Goal: Book appointment/travel/reservation

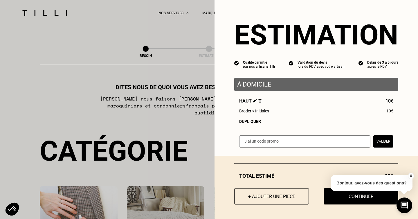
select select "FR"
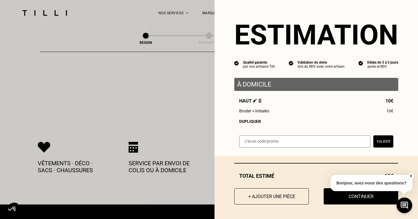
scroll to position [1163, 0]
click at [251, 121] on div "Dupliquer" at bounding box center [316, 121] width 154 height 5
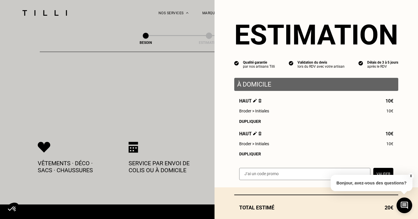
click at [251, 121] on div "Dupliquer" at bounding box center [316, 121] width 154 height 5
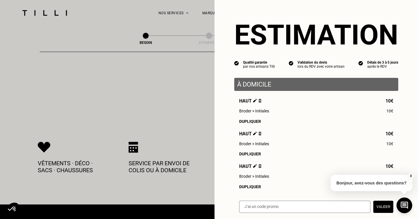
click at [251, 121] on div "Dupliquer" at bounding box center [316, 121] width 154 height 5
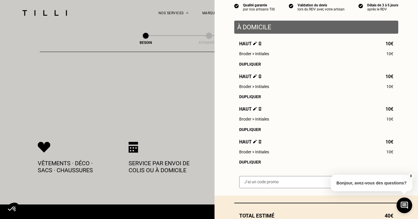
scroll to position [98, 0]
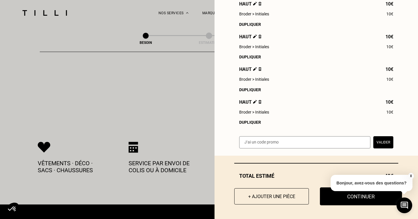
click at [349, 199] on button "Continuer" at bounding box center [361, 196] width 82 height 18
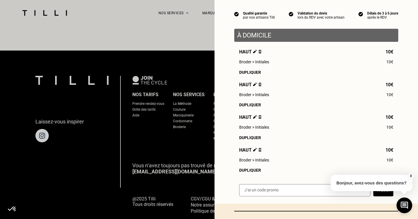
scroll to position [80, 0]
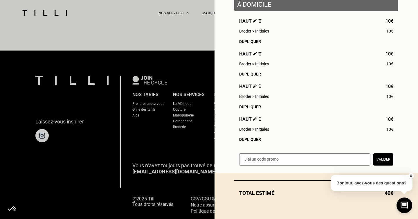
select select "FR"
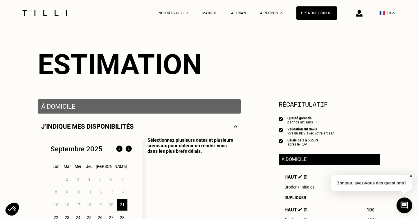
scroll to position [101, 0]
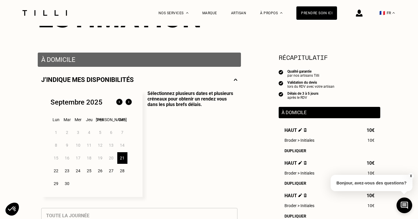
click at [55, 165] on div "22" at bounding box center [56, 171] width 10 height 12
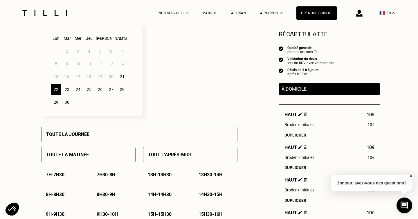
scroll to position [177, 0]
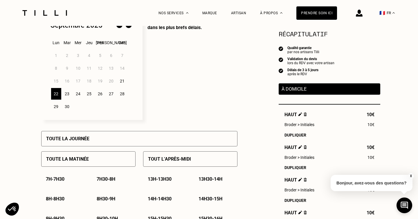
click at [122, 75] on div "21" at bounding box center [122, 81] width 10 height 12
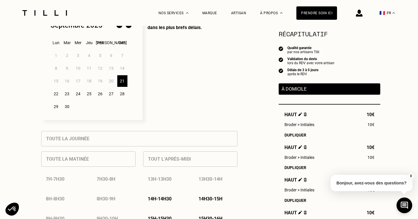
click at [55, 88] on div "22" at bounding box center [56, 94] width 10 height 12
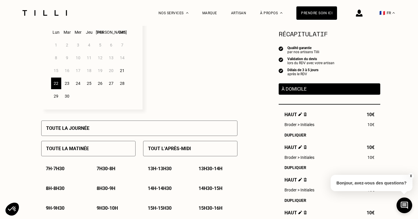
scroll to position [0, 0]
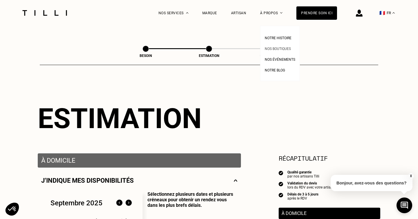
click at [276, 48] on span "Nos boutiques" at bounding box center [277, 49] width 26 height 4
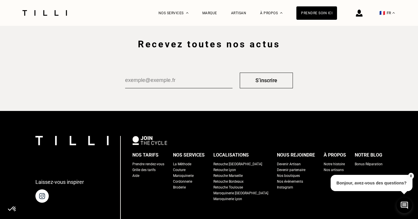
scroll to position [1027, 0]
